Goal: Book appointment/travel/reservation

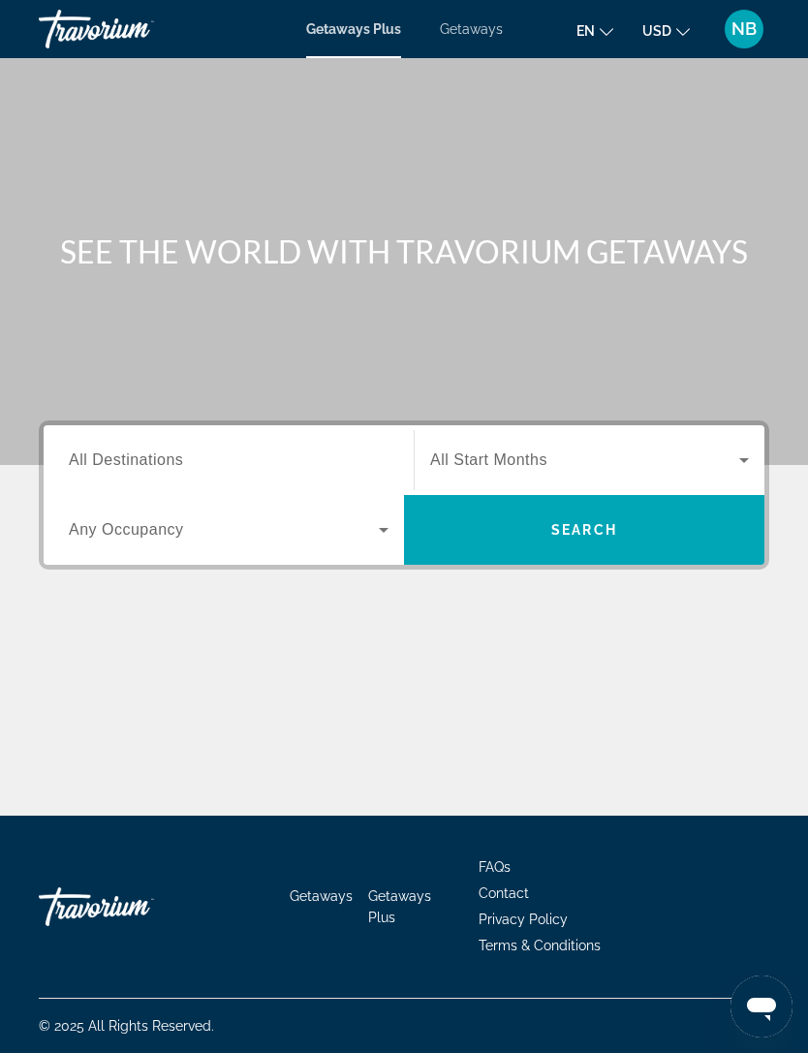
click at [466, 35] on span "Getaways" at bounding box center [471, 29] width 63 height 16
click at [315, 452] on input "Destination All Destinations" at bounding box center [229, 461] width 320 height 23
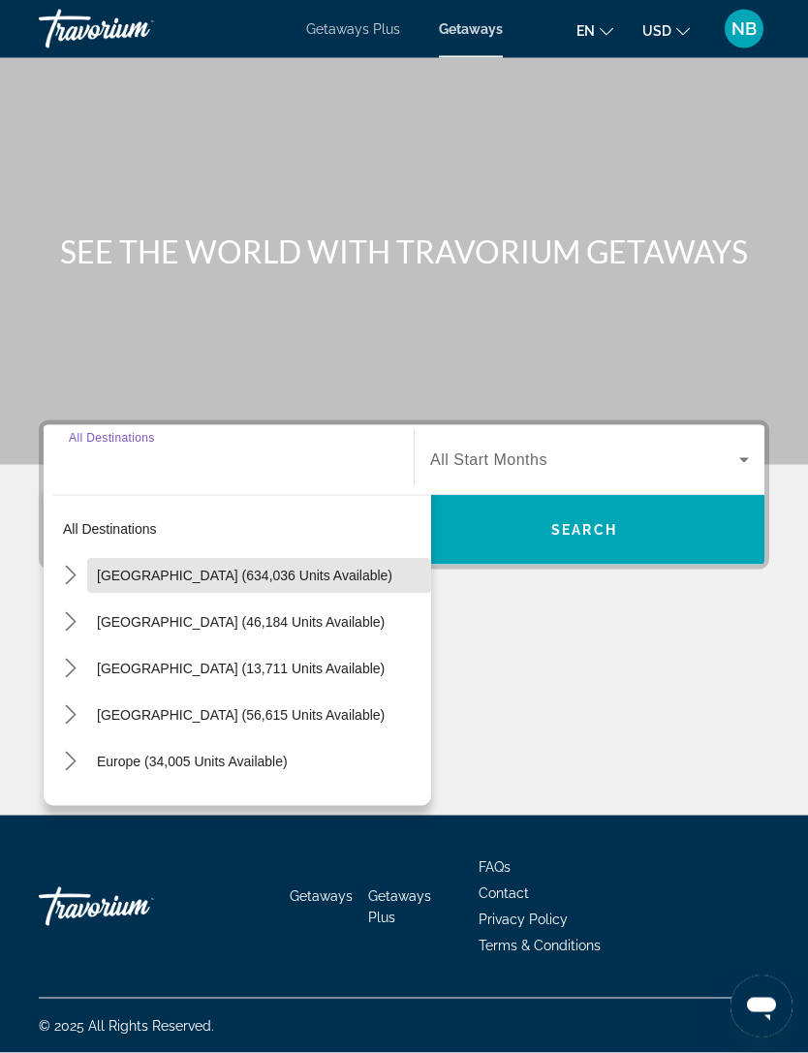
scroll to position [62, 0]
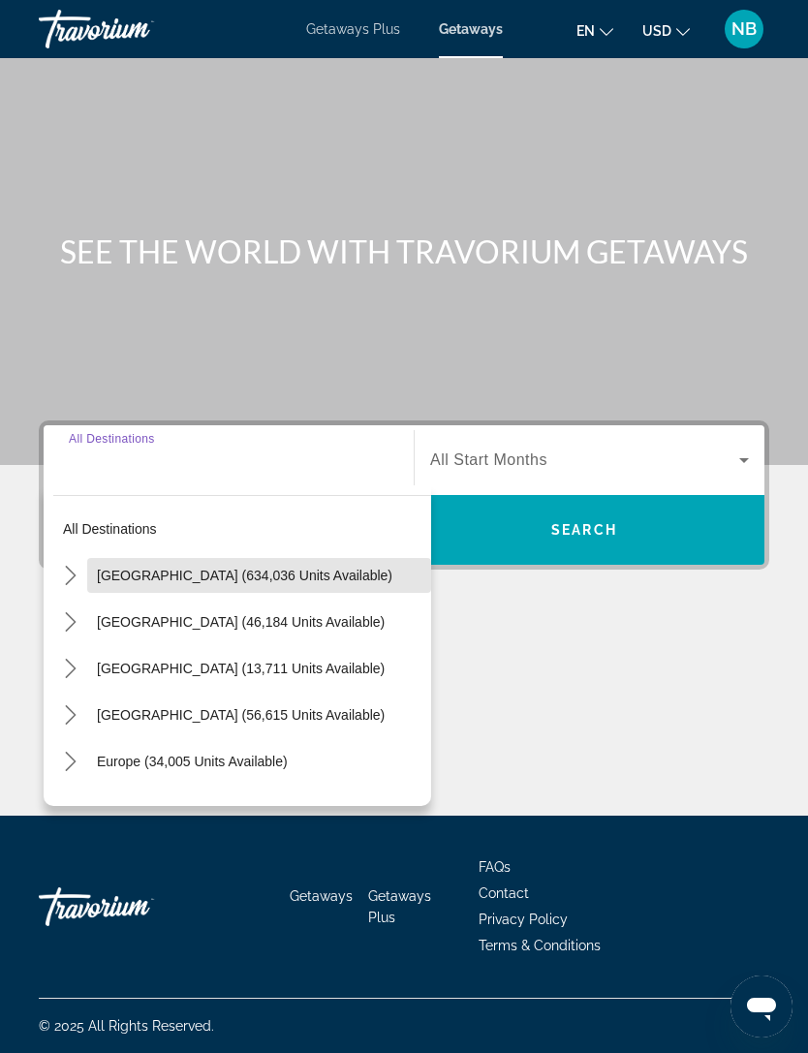
click at [274, 552] on span "Select destination: United States (634,036 units available)" at bounding box center [259, 575] width 344 height 47
type input "**********"
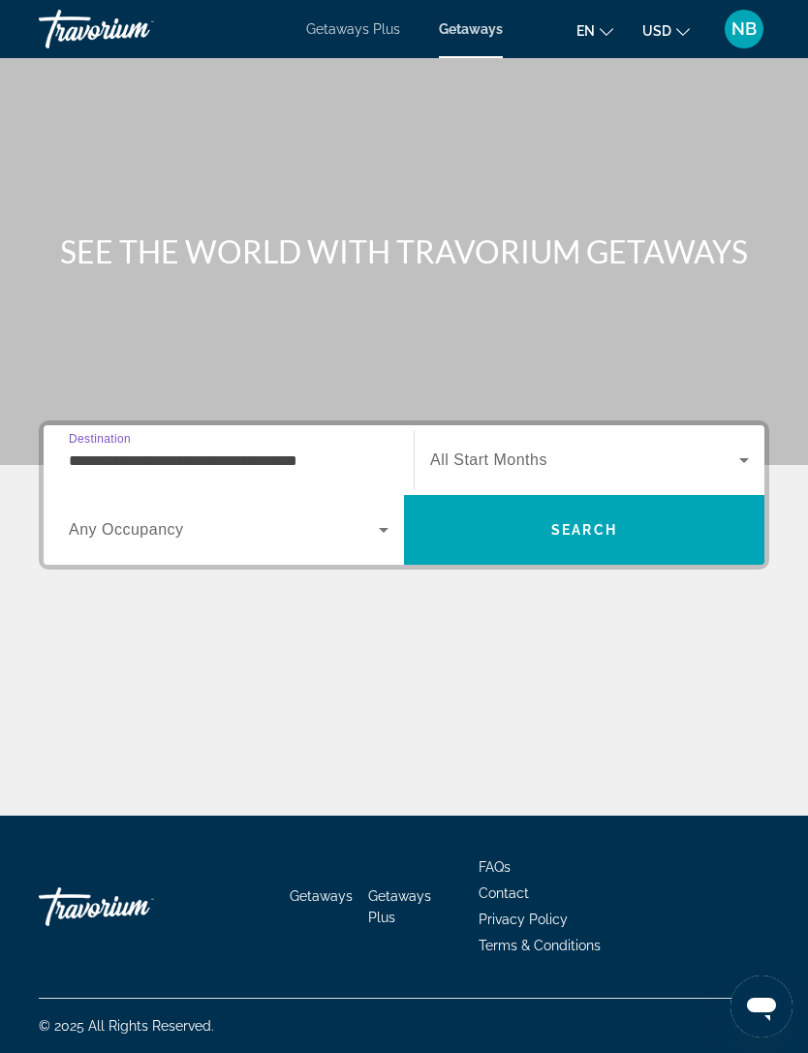
click at [738, 449] on icon "Search widget" at bounding box center [744, 460] width 23 height 23
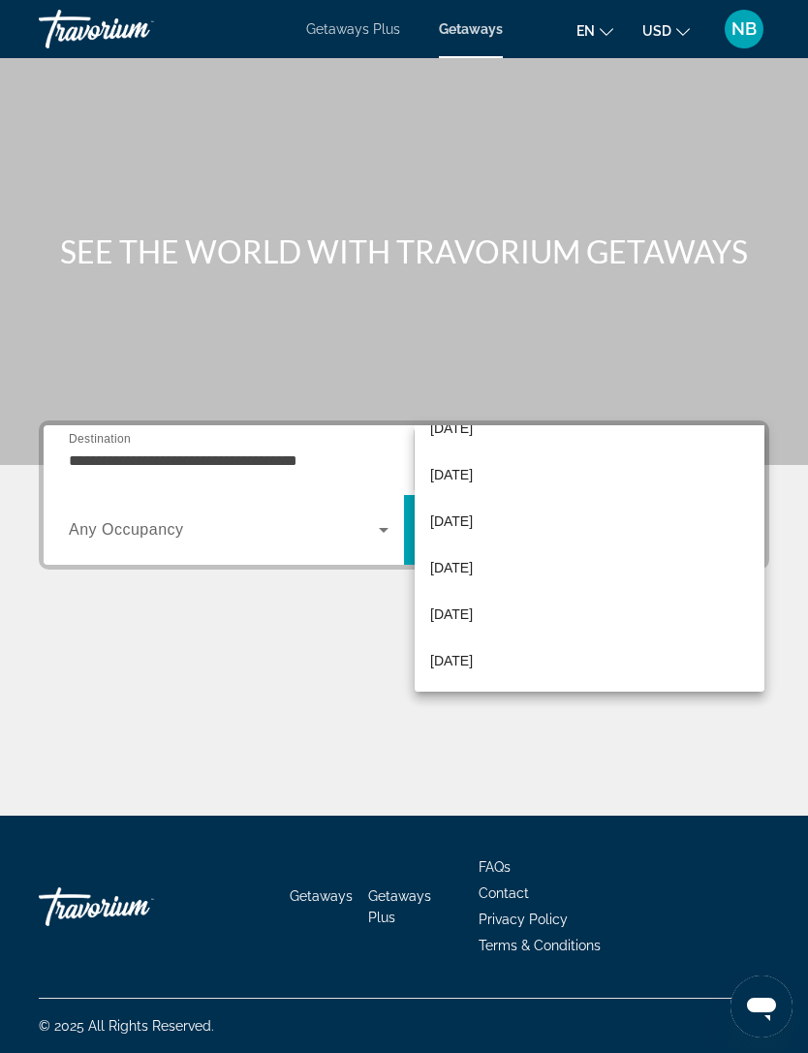
scroll to position [400, 0]
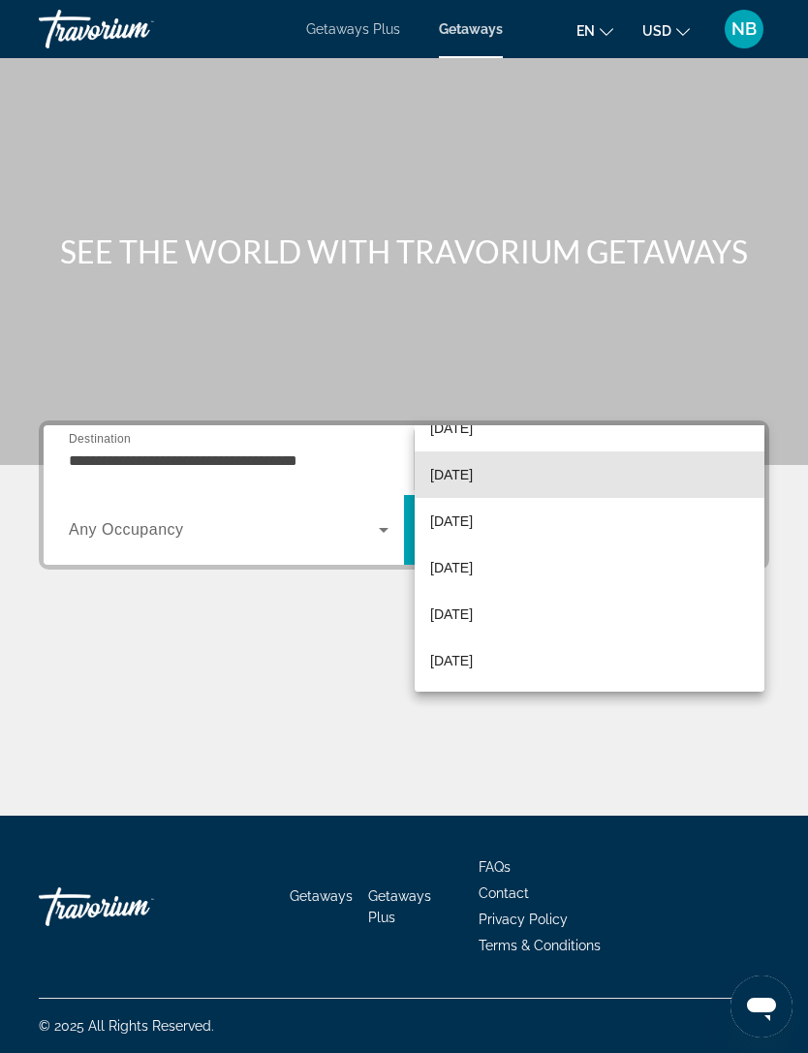
click at [473, 469] on span "June 2026" at bounding box center [451, 474] width 43 height 23
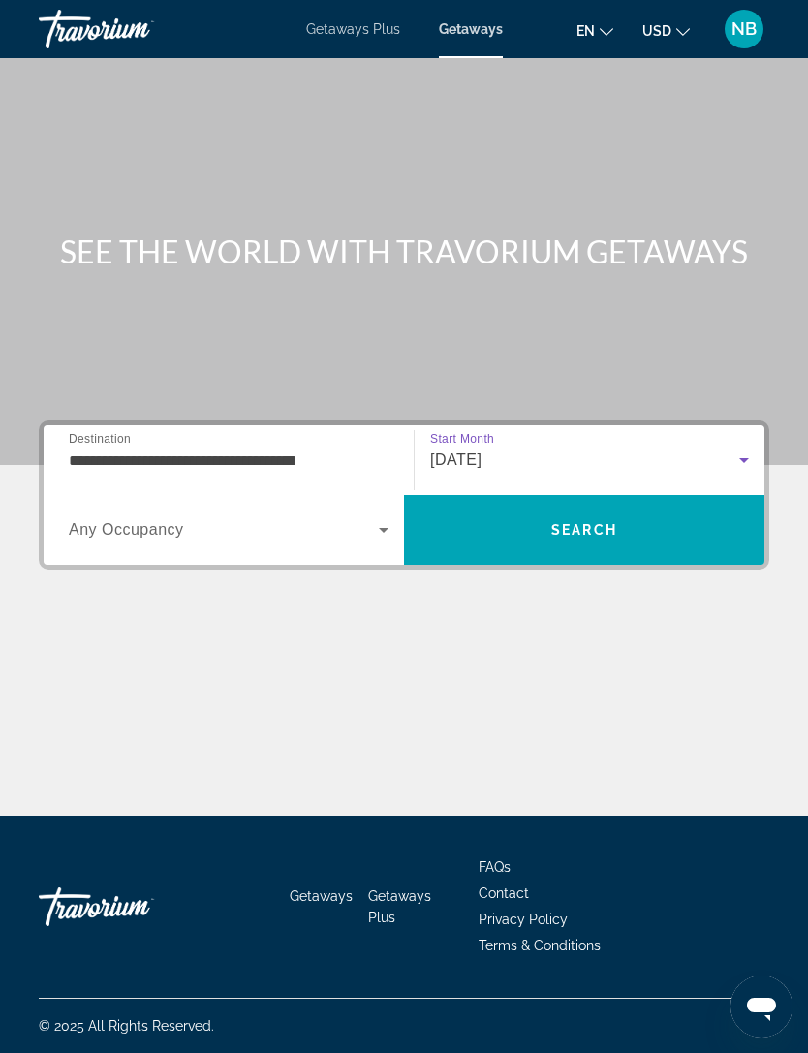
click at [378, 518] on icon "Search widget" at bounding box center [383, 529] width 23 height 23
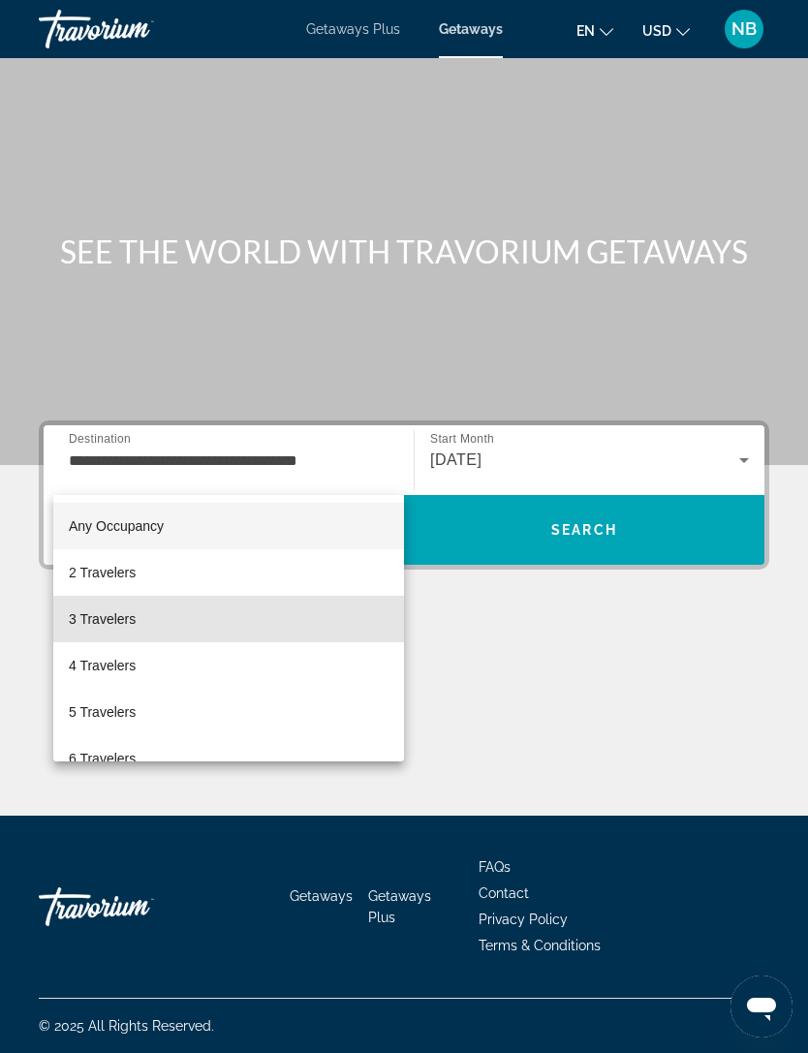
click at [123, 619] on span "3 Travelers" at bounding box center [102, 619] width 67 height 23
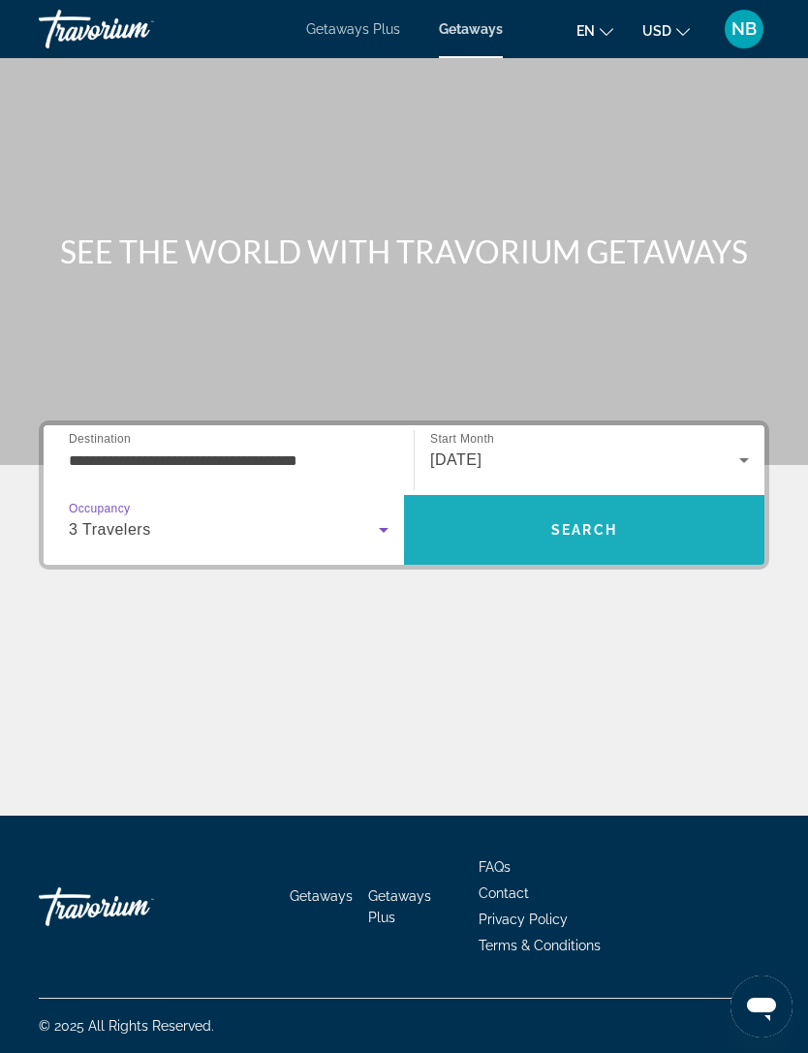
click at [564, 522] on span "Search" at bounding box center [584, 530] width 66 height 16
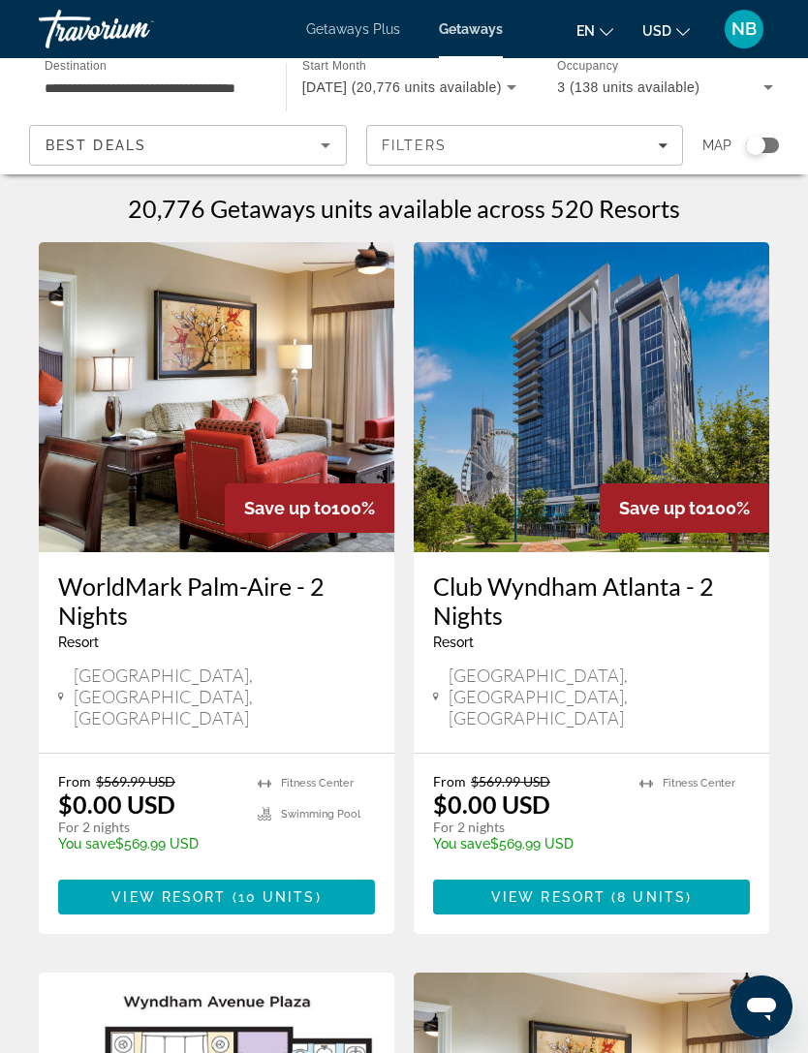
click at [333, 196] on h1 "20,776 Getaways units available across 520 Resorts" at bounding box center [404, 208] width 552 height 29
click at [336, 201] on h1 "20,776 Getaways units available across 520 Resorts" at bounding box center [404, 208] width 552 height 29
click at [331, 208] on h1 "20,776 Getaways units available across 520 Resorts" at bounding box center [404, 208] width 552 height 29
click at [327, 205] on h1 "20,776 Getaways units available across 520 Resorts" at bounding box center [404, 208] width 552 height 29
click at [330, 203] on h1 "20,776 Getaways units available across 520 Resorts" at bounding box center [404, 208] width 552 height 29
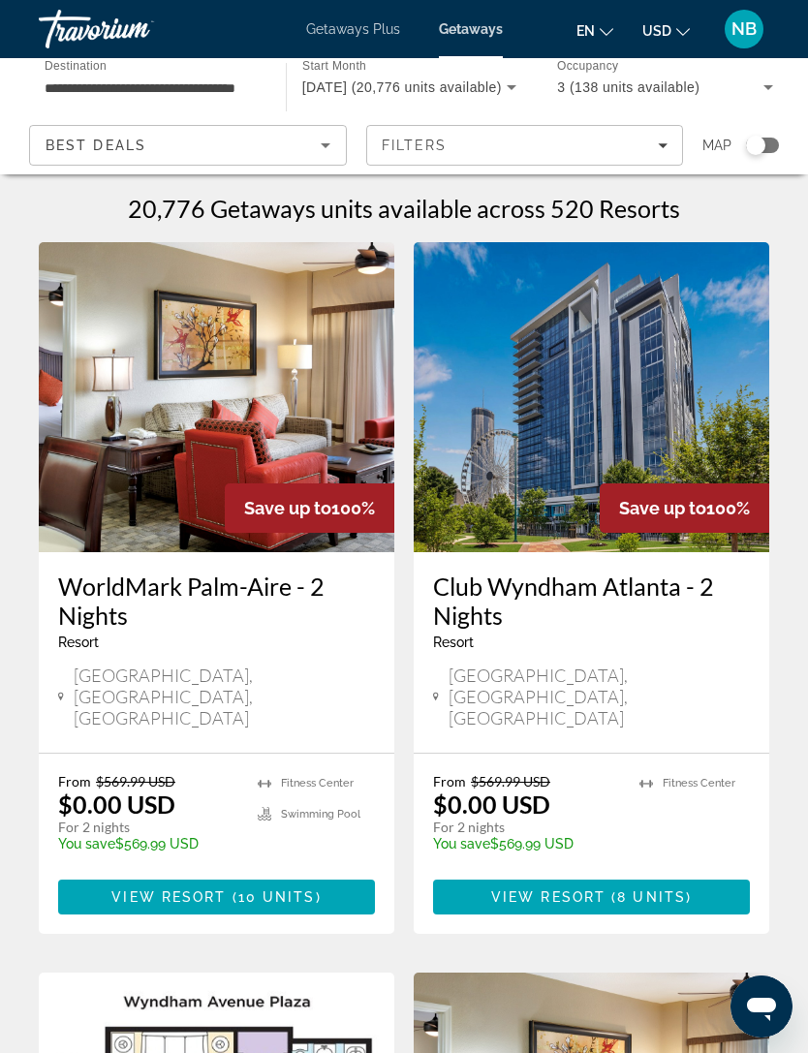
click at [658, 207] on h1 "20,776 Getaways units available across 520 Resorts" at bounding box center [404, 208] width 552 height 29
click at [663, 208] on h1 "20,776 Getaways units available across 520 Resorts" at bounding box center [404, 208] width 552 height 29
click at [664, 212] on h1 "20,776 Getaways units available across 520 Resorts" at bounding box center [404, 208] width 552 height 29
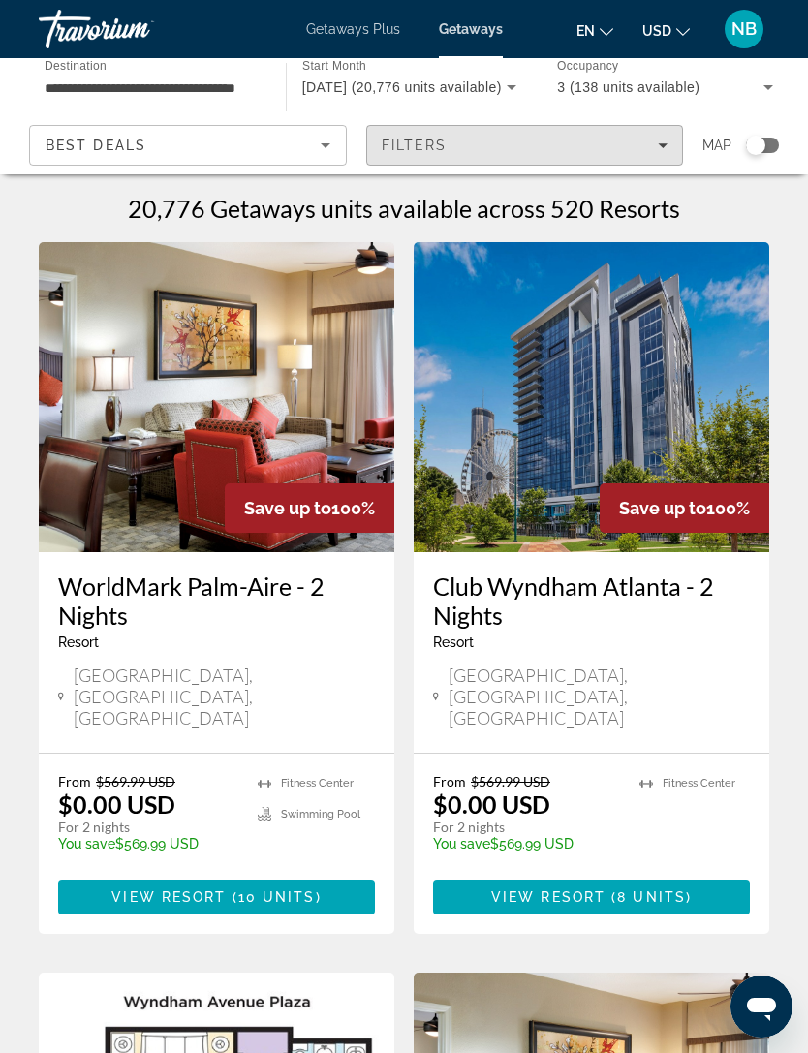
click at [669, 211] on h1 "20,776 Getaways units available across 520 Resorts" at bounding box center [404, 208] width 552 height 29
click at [671, 204] on h1 "20,776 Getaways units available across 520 Resorts" at bounding box center [404, 208] width 552 height 29
click at [661, 210] on h1 "20,776 Getaways units available across 520 Resorts" at bounding box center [404, 208] width 552 height 29
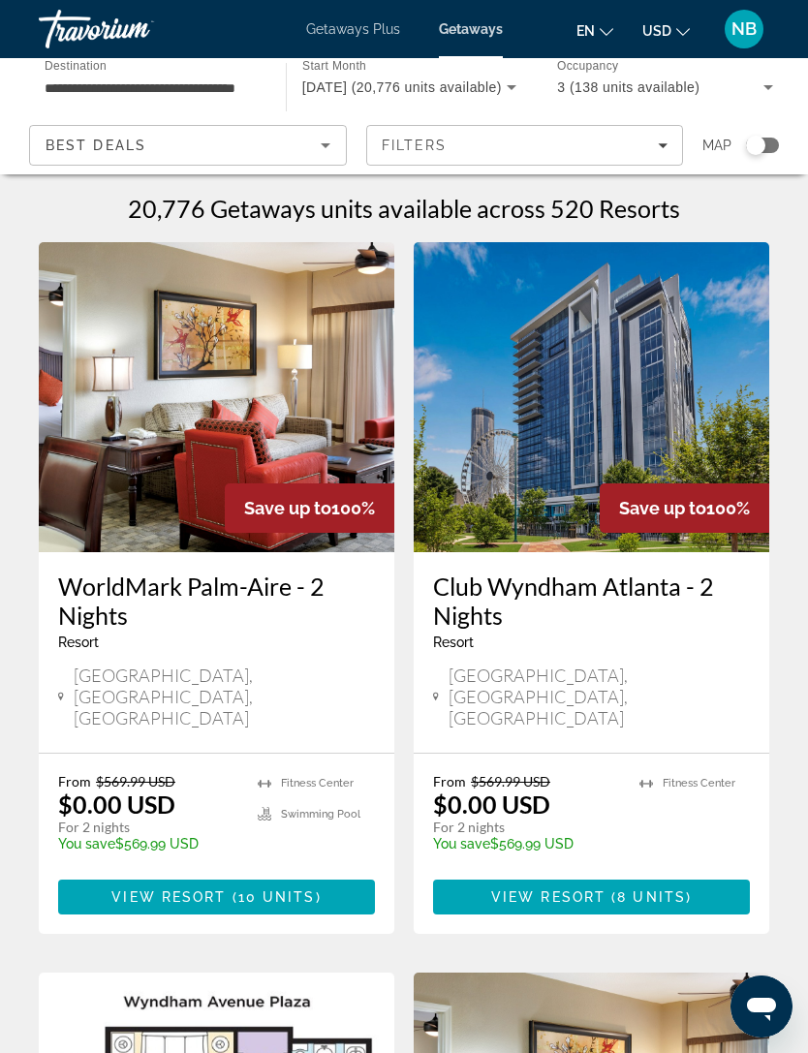
click at [489, 22] on span "Getaways" at bounding box center [471, 29] width 64 height 16
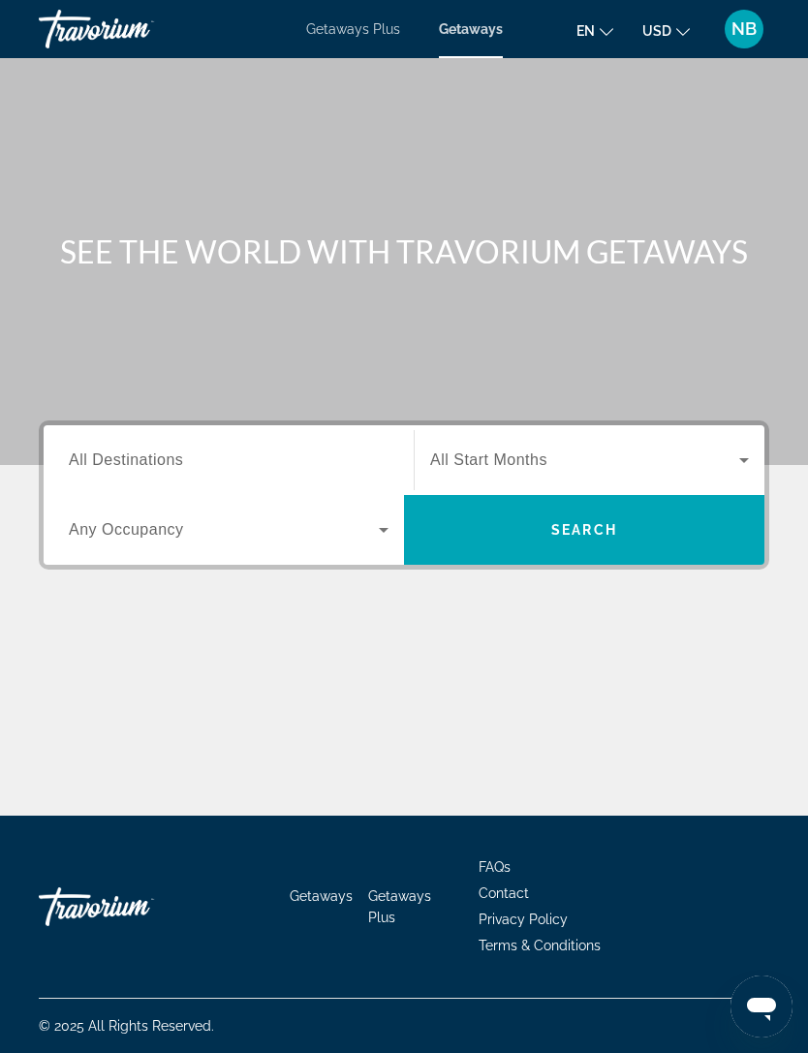
click at [390, 541] on icon "Search widget" at bounding box center [383, 529] width 23 height 23
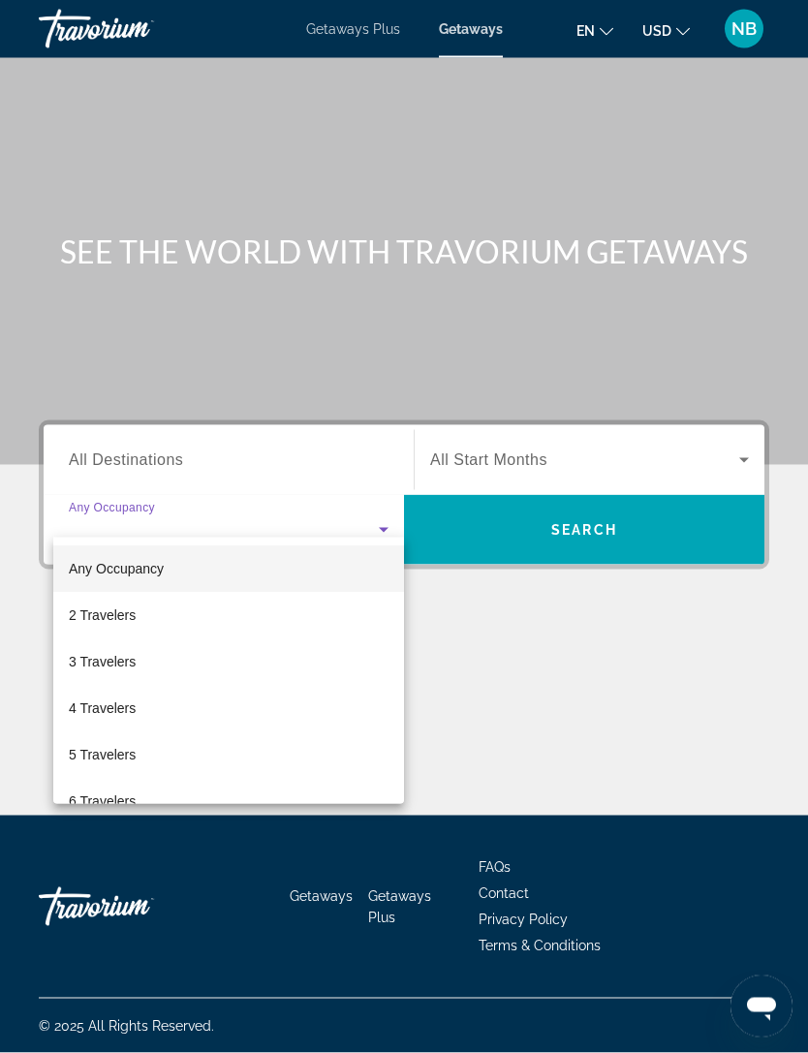
scroll to position [62, 0]
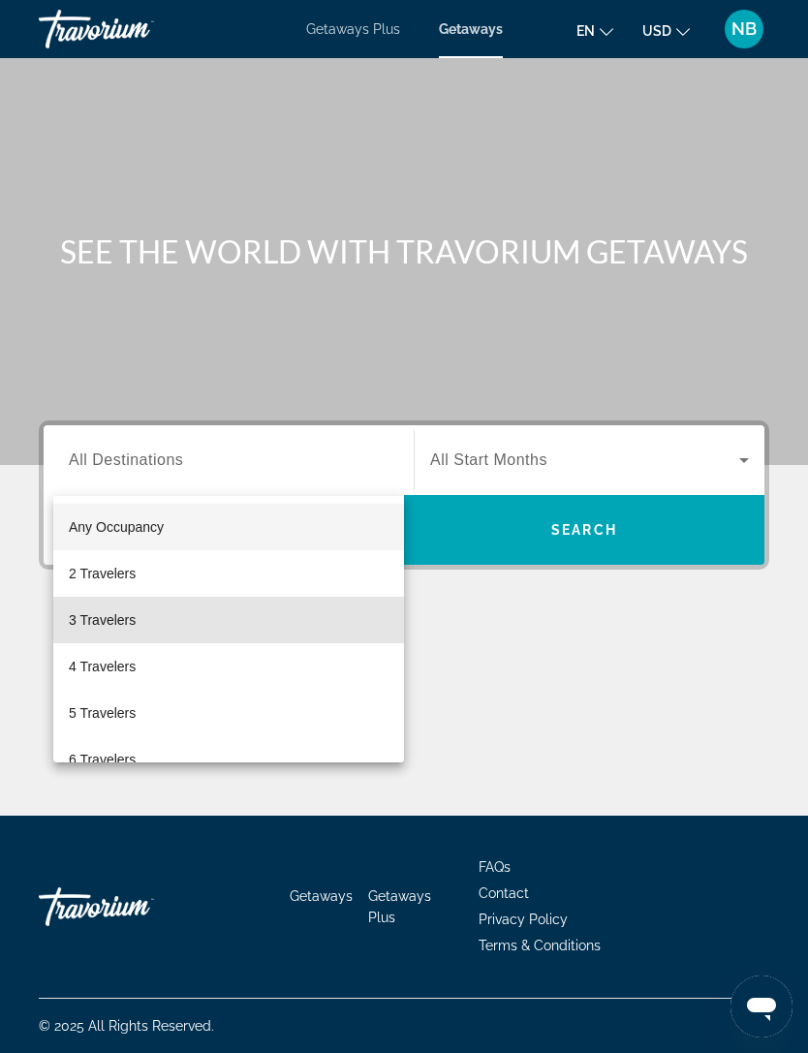
click at [136, 612] on span "3 Travelers" at bounding box center [102, 619] width 67 height 23
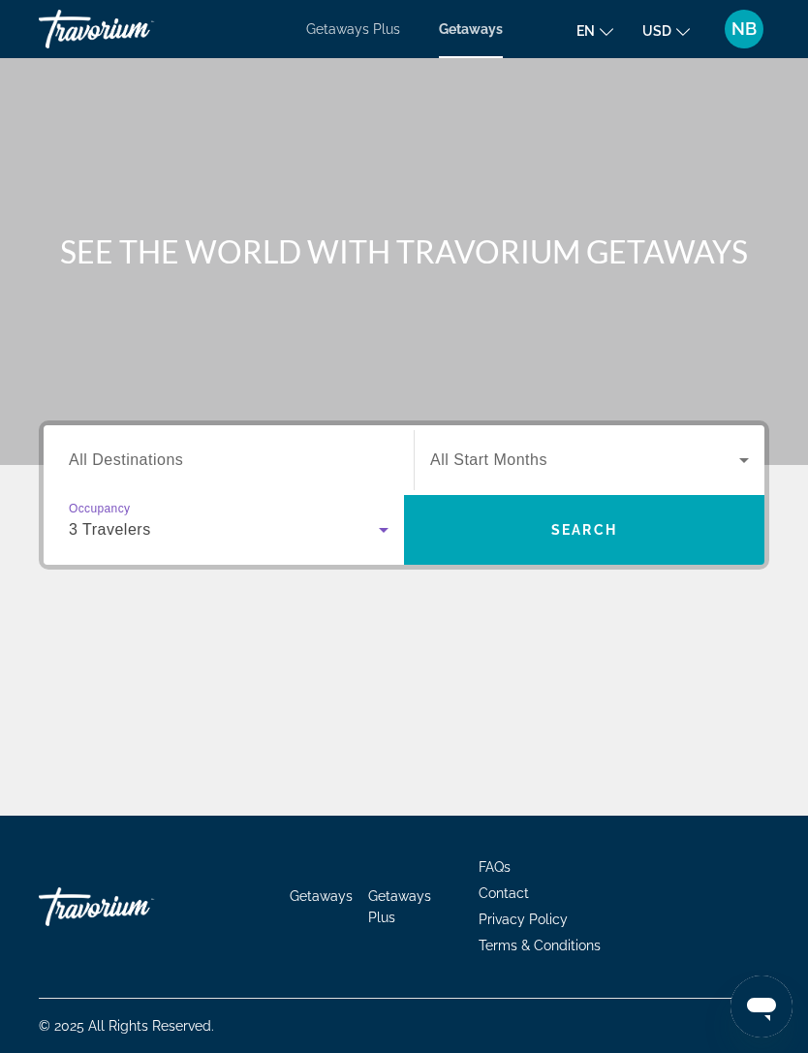
click at [744, 458] on icon "Search widget" at bounding box center [744, 460] width 10 height 5
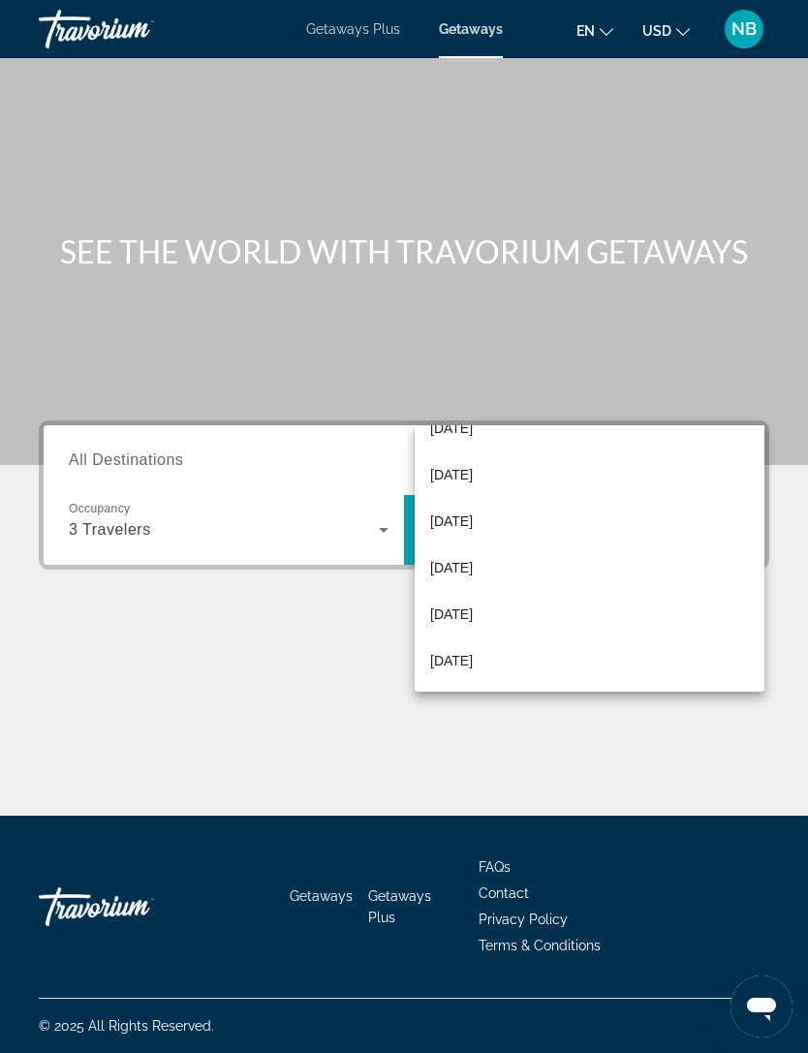
scroll to position [400, 0]
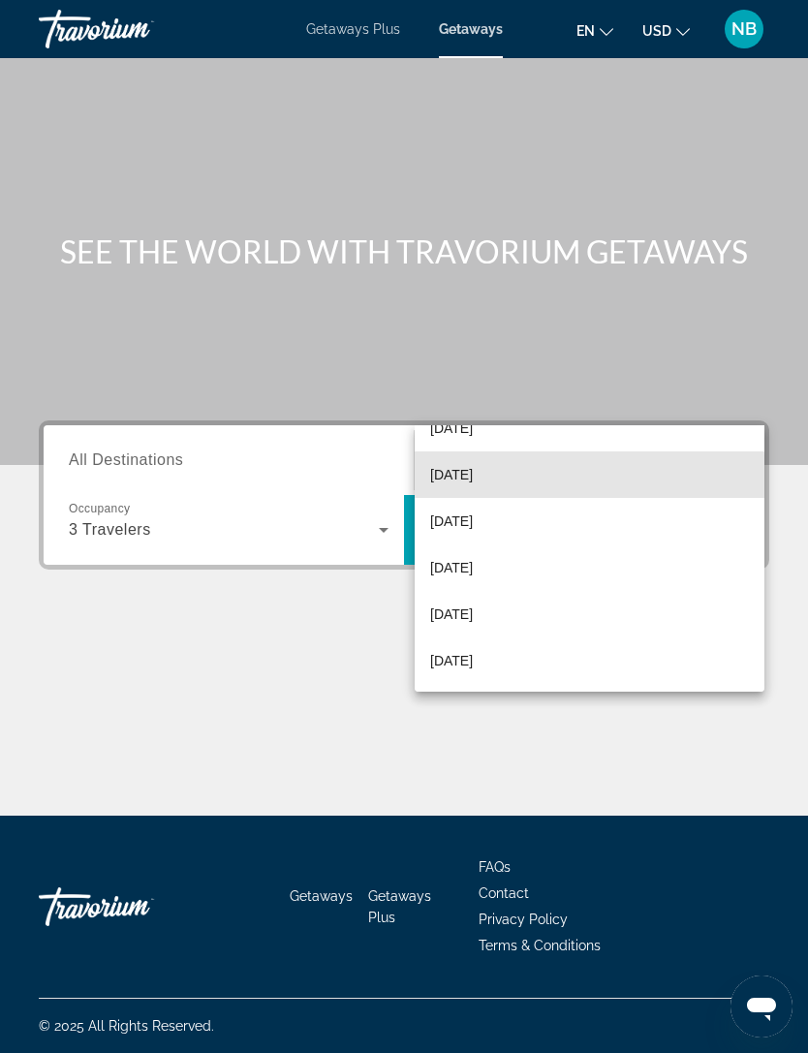
click at [473, 479] on span "June 2026" at bounding box center [451, 474] width 43 height 23
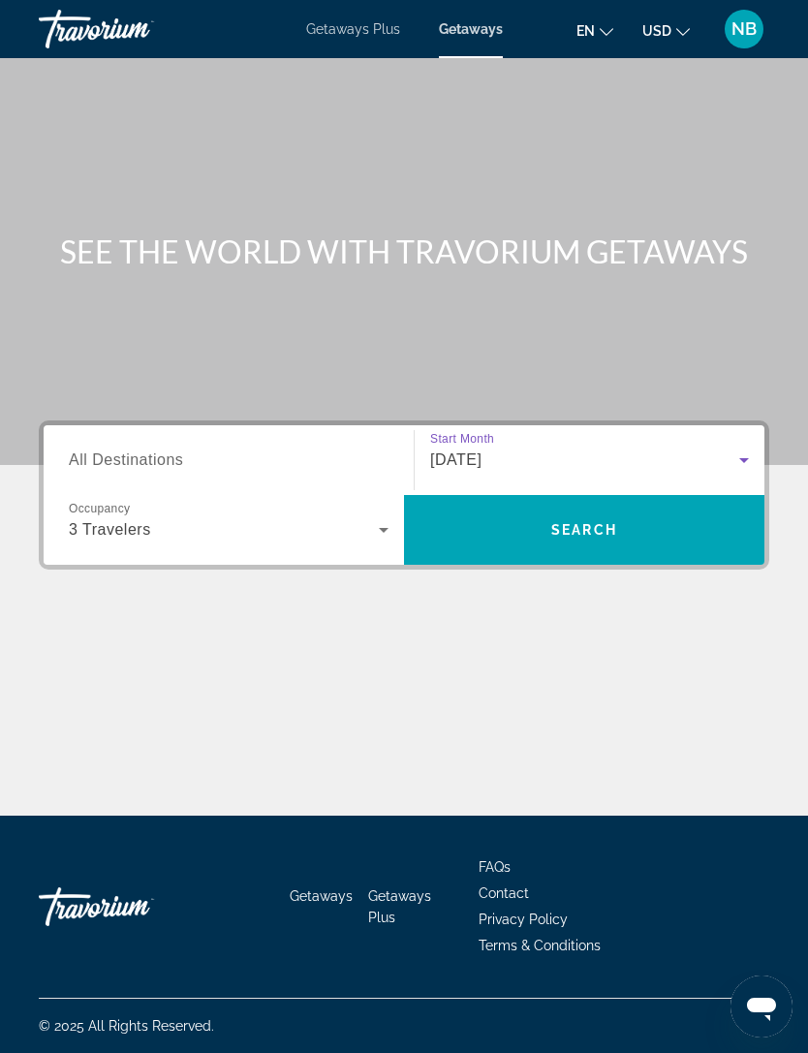
click at [581, 522] on span "Search" at bounding box center [584, 530] width 66 height 16
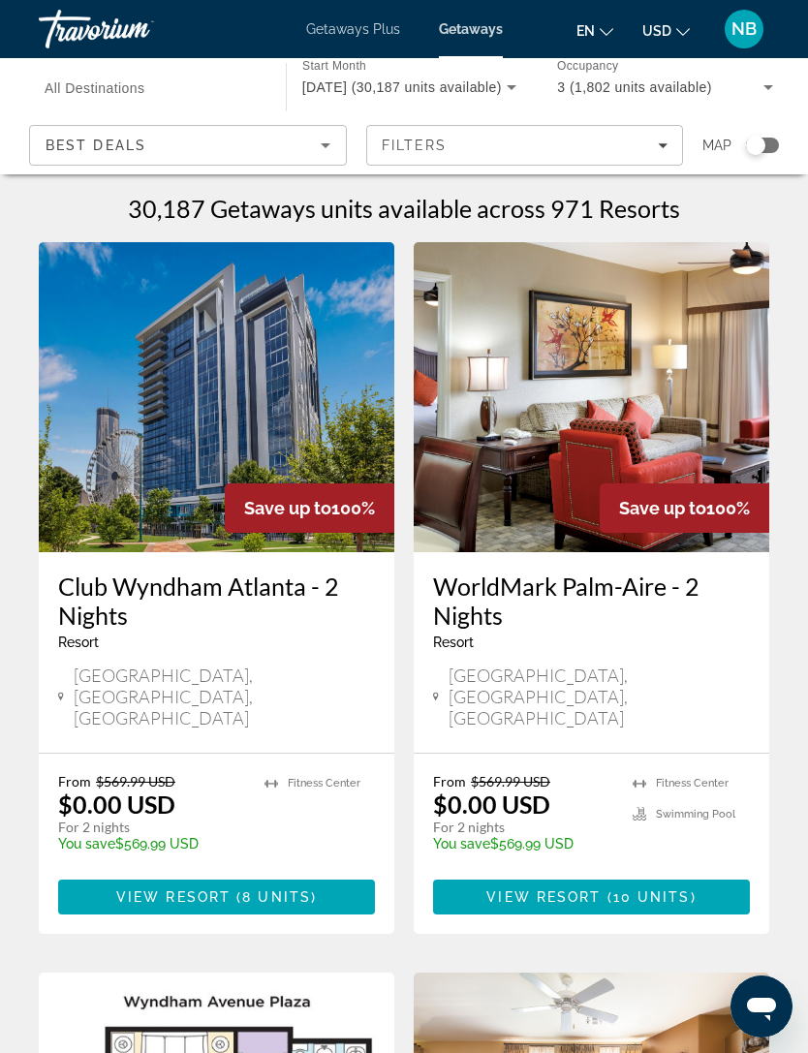
click at [376, 21] on span "Getaways Plus" at bounding box center [353, 29] width 94 height 16
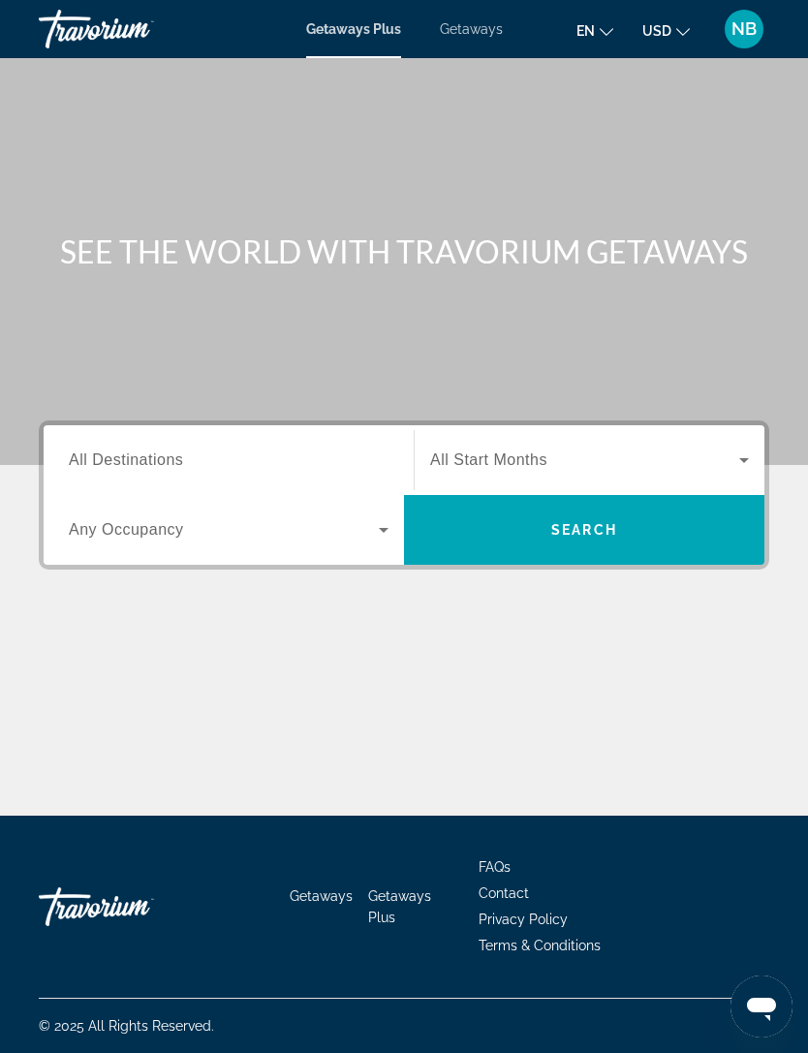
click at [493, 34] on span "Getaways" at bounding box center [471, 29] width 63 height 16
click at [749, 22] on span "NB" at bounding box center [744, 28] width 25 height 19
click at [389, 533] on icon "Search widget" at bounding box center [383, 529] width 23 height 23
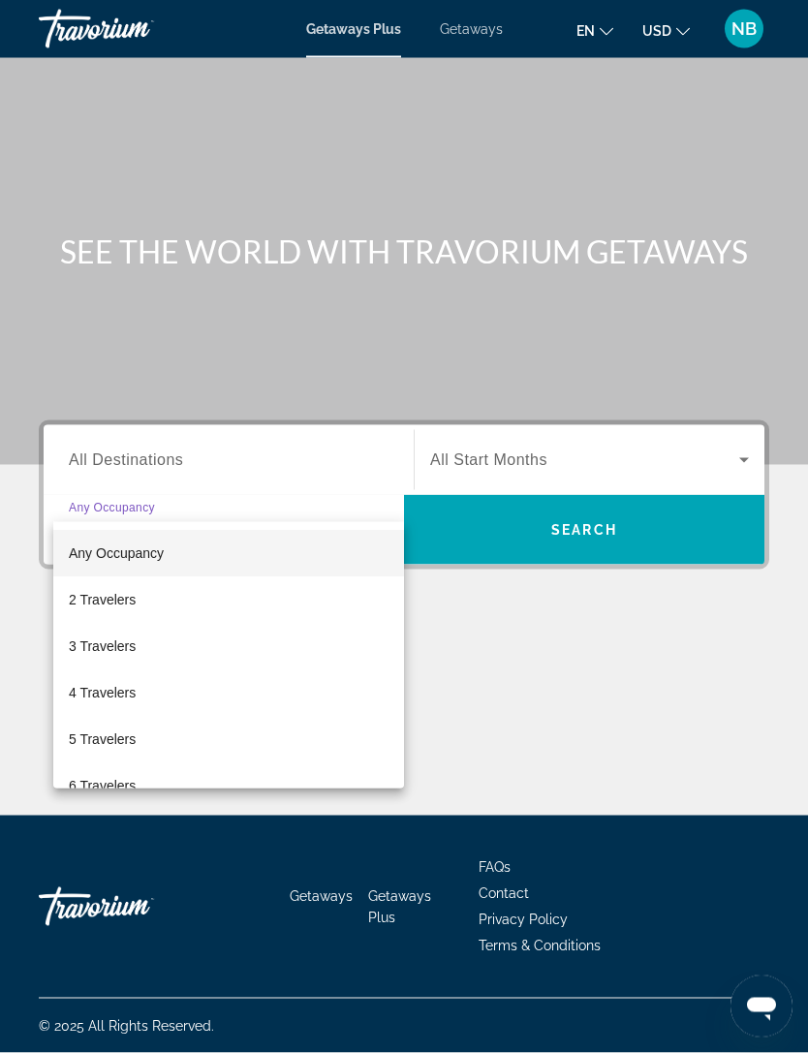
scroll to position [62, 0]
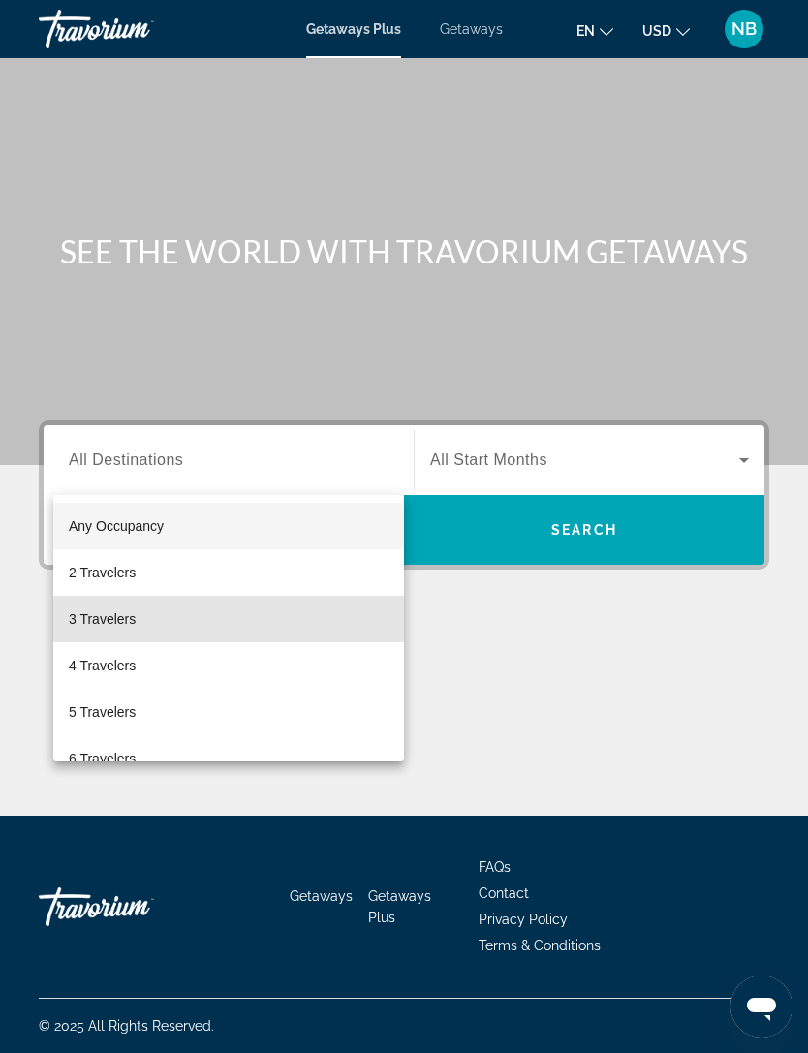
click at [138, 615] on mat-option "3 Travelers" at bounding box center [228, 619] width 351 height 47
